Goal: Task Accomplishment & Management: Use online tool/utility

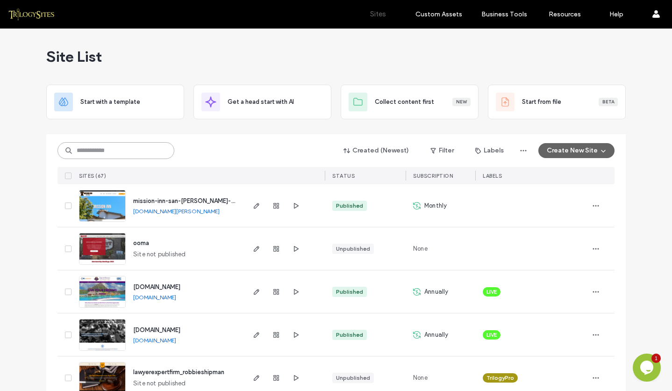
click at [135, 150] on input at bounding box center [115, 150] width 117 height 17
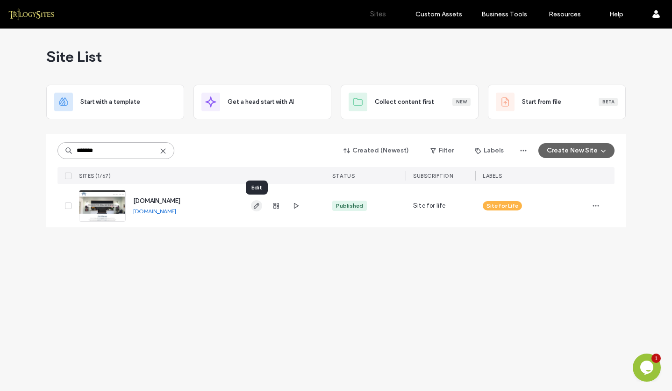
type input "*******"
click at [258, 205] on use "button" at bounding box center [257, 206] width 6 height 6
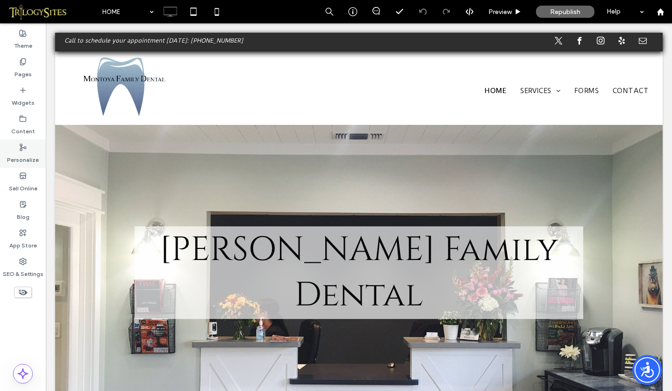
click at [23, 149] on icon at bounding box center [22, 146] width 7 height 7
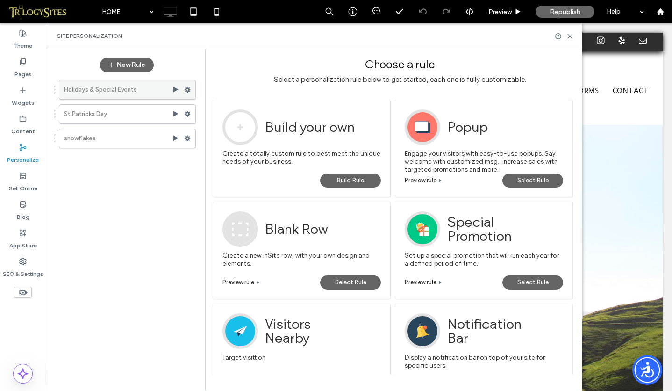
click at [140, 90] on label "Holidays & Special Events" at bounding box center [118, 89] width 108 height 19
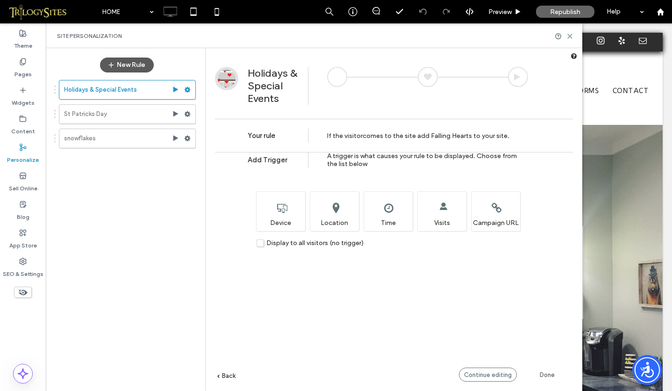
click at [128, 64] on button "New Rule" at bounding box center [127, 64] width 54 height 15
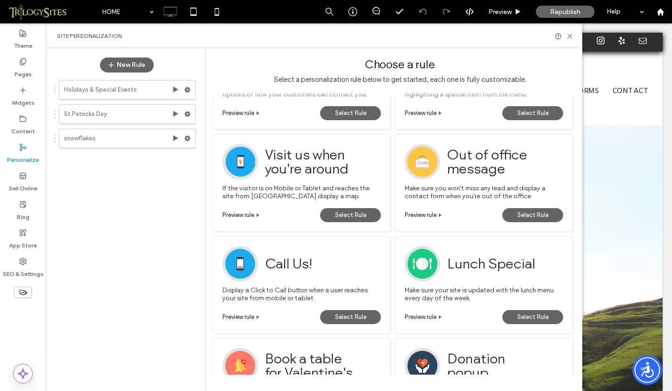
scroll to position [412, 0]
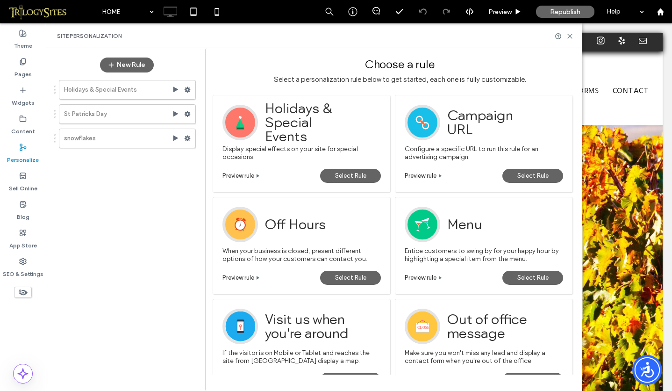
click at [250, 174] on span "Preview rule" at bounding box center [238, 175] width 32 height 7
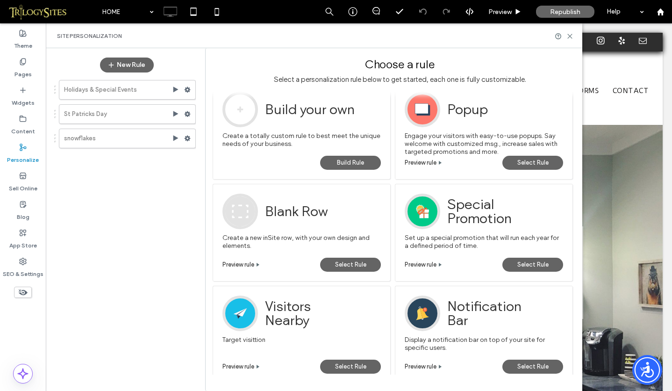
scroll to position [0, 0]
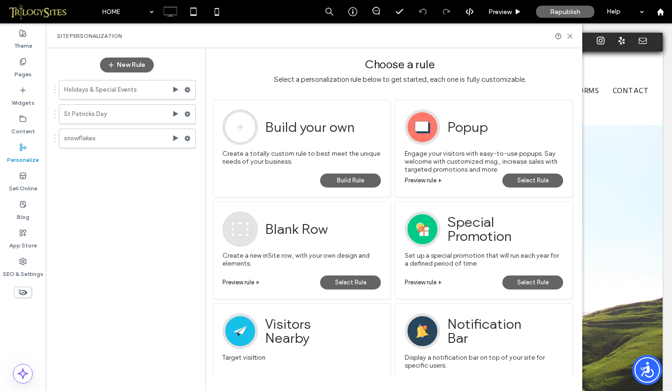
click at [362, 179] on span "Build Rule" at bounding box center [350, 180] width 27 height 14
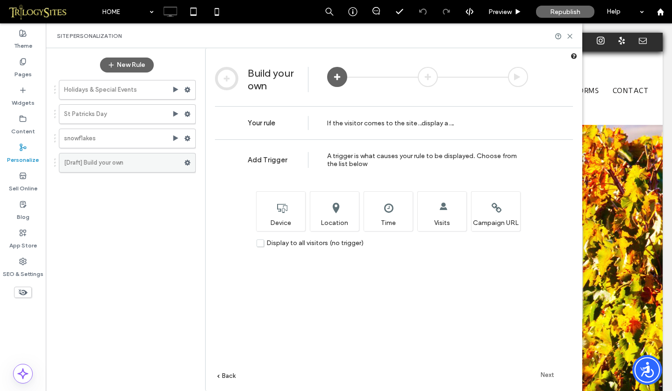
click at [188, 163] on use at bounding box center [188, 163] width 6 height 6
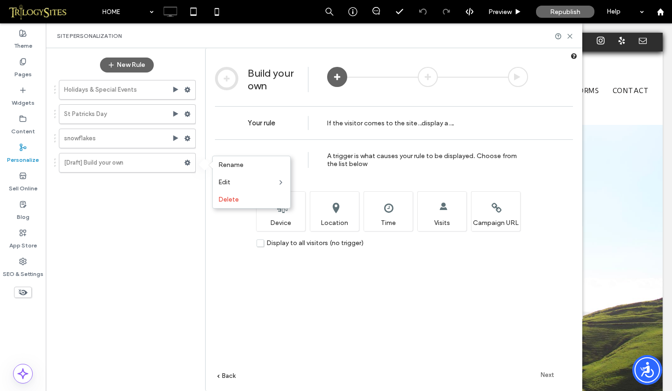
click at [168, 202] on div "Holidays & Special Events St Patricks Day snowflakes [Draft] Build your own" at bounding box center [122, 229] width 147 height 308
click at [189, 163] on use at bounding box center [188, 163] width 6 height 6
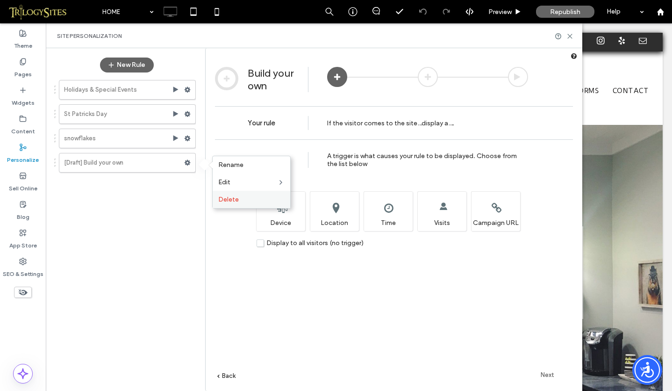
click at [230, 199] on span "Delete" at bounding box center [228, 199] width 21 height 8
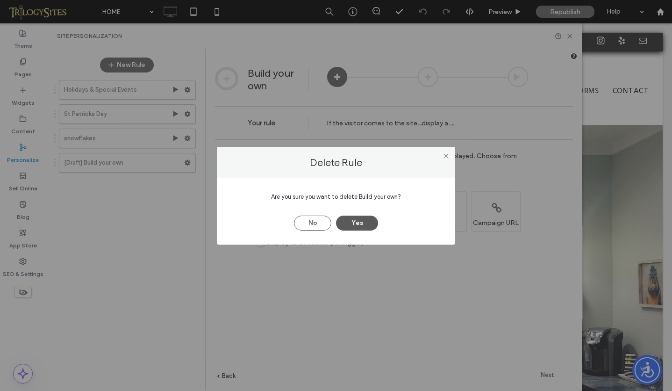
click at [359, 226] on button "Yes" at bounding box center [357, 222] width 42 height 15
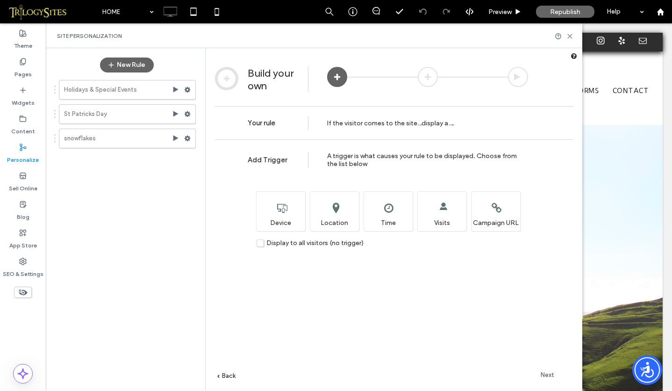
click at [547, 374] on span "Next" at bounding box center [547, 374] width 14 height 7
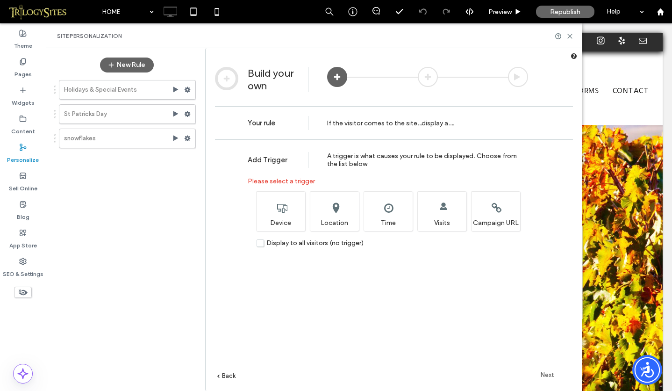
click at [21, 147] on use at bounding box center [23, 147] width 6 height 7
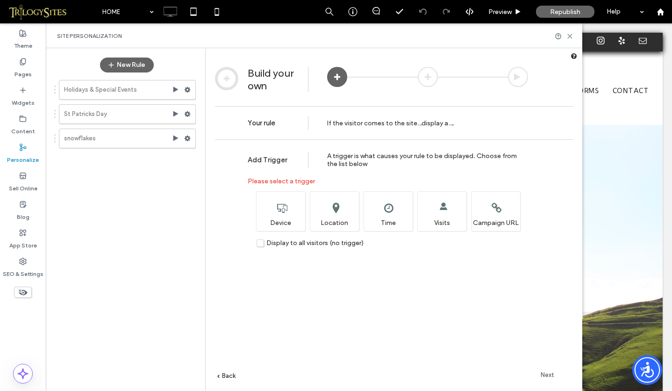
click at [21, 147] on use at bounding box center [23, 147] width 6 height 7
click at [27, 372] on icon at bounding box center [22, 373] width 11 height 11
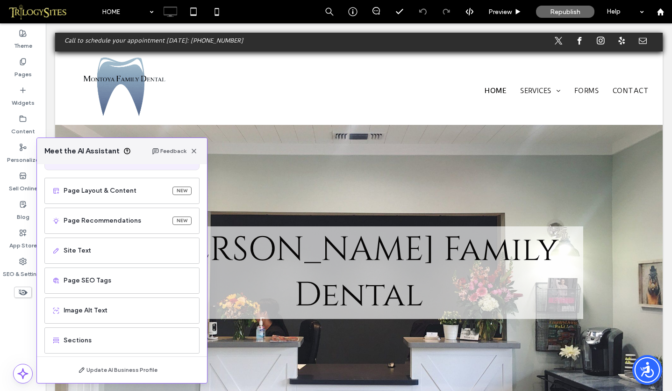
scroll to position [57, 0]
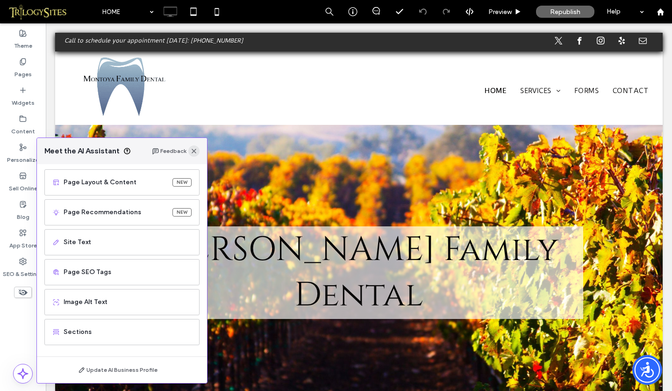
click at [196, 151] on icon "button" at bounding box center [193, 150] width 7 height 7
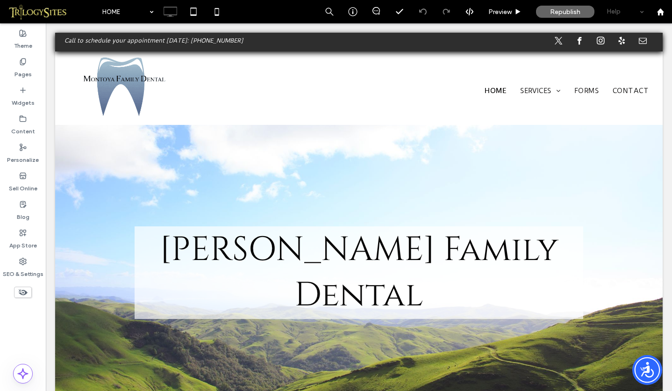
click at [617, 10] on div "Help" at bounding box center [625, 11] width 47 height 23
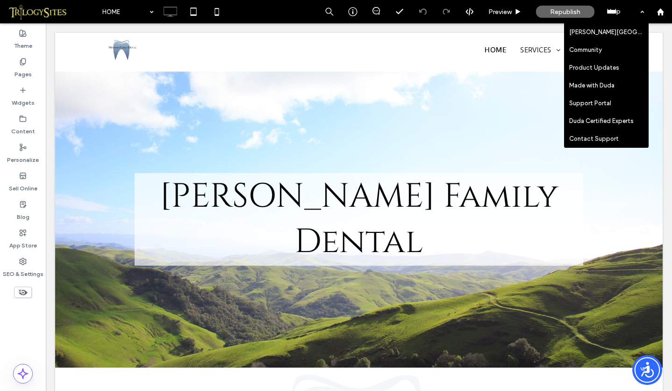
scroll to position [110, 0]
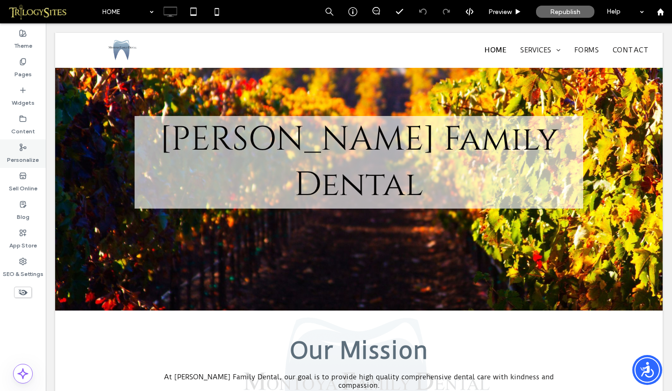
click at [25, 146] on icon at bounding box center [22, 146] width 7 height 7
